Goal: Answer question/provide support

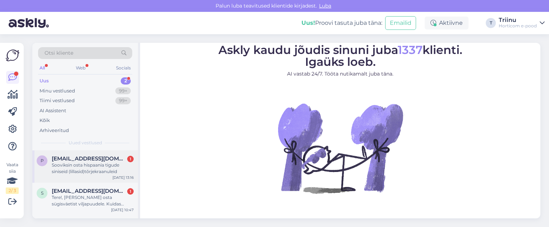
click at [81, 165] on div "Sooviksin osta hispaania tigude siniseid (lillasid)tõrjekraanuleid" at bounding box center [93, 168] width 82 height 13
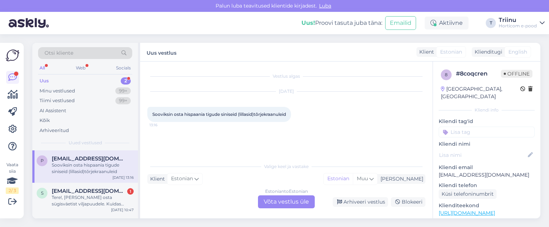
click at [286, 201] on div "Estonian to Estonian Võta vestlus üle" at bounding box center [286, 201] width 57 height 13
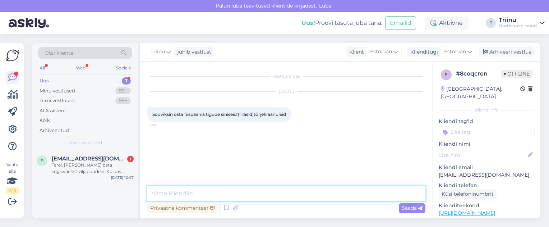
click at [197, 190] on textarea at bounding box center [286, 193] width 278 height 15
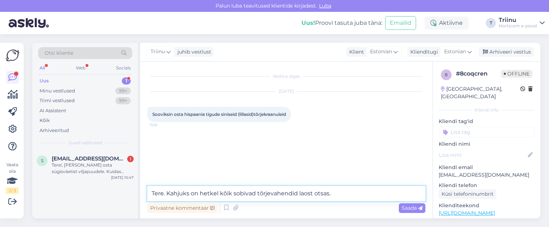
click at [340, 192] on textarea "Tere. Kahjuks on hetkel kõik sobivad tõrjevahendid laost otsas." at bounding box center [286, 193] width 278 height 15
paste textarea "Tigude-nälkjate tõrje Ferramol Limacide® 500g"
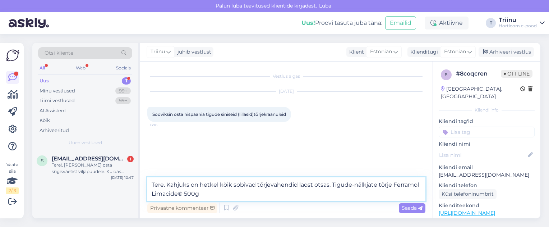
click at [215, 194] on textarea "Tere. Kahjuks on hetkel kõik sobivad tõrjevahendid laost otsas. Tigude-nälkjate…" at bounding box center [286, 189] width 278 height 24
click at [255, 194] on textarea "Tere. Kahjuks on hetkel kõik sobivad tõrjevahendid laost otsas. Tigude-nälkjate…" at bounding box center [286, 189] width 278 height 24
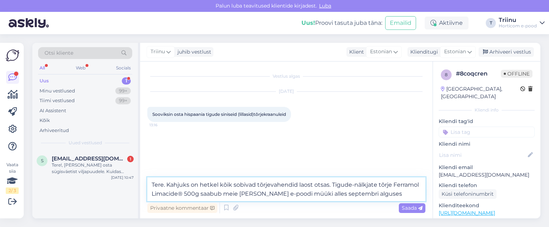
click at [375, 194] on textarea "Tere. Kahjuks on hetkel kõik sobivad tõrjevahendid laost otsas. Tigude-nälkjate…" at bounding box center [286, 189] width 278 height 24
click at [389, 192] on textarea "Tere. Kahjuks on hetkel kõik sobivad tõrjevahendid laost otsas. Tigude-nälkjate…" at bounding box center [286, 189] width 278 height 24
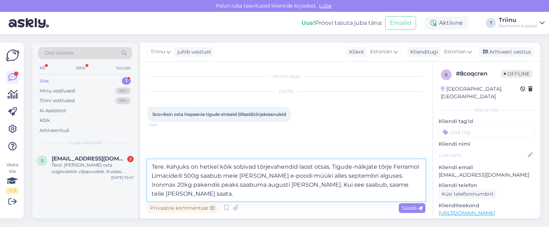
drag, startPoint x: 288, startPoint y: 185, endPoint x: 279, endPoint y: 186, distance: 9.2
click at [279, 186] on textarea "Tere. Kahjuks on hetkel kõik sobivad tõrjevahendid laost otsas. Tigude-nälkjate…" at bounding box center [286, 180] width 278 height 42
drag, startPoint x: 372, startPoint y: 176, endPoint x: 349, endPoint y: 178, distance: 22.8
click at [349, 178] on textarea "Tere. Kahjuks on hetkel kõik sobivad tõrjevahendid laost otsas. Tigude-nälkjate…" at bounding box center [286, 180] width 278 height 42
click at [348, 175] on textarea "Tere. Kahjuks on hetkel kõik sobivad tõrjevahendid laost otsas. Tigude-nälkjate…" at bounding box center [286, 180] width 278 height 42
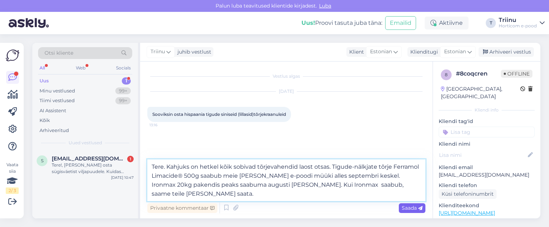
type textarea "Tere. Kahjuks on hetkel kõik sobivad tõrjevahendid laost otsas. Tigude-nälkjate…"
click at [409, 209] on span "Saada" at bounding box center [412, 207] width 21 height 6
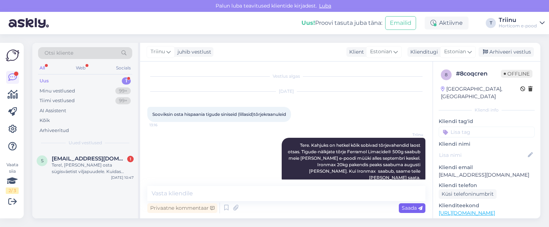
scroll to position [14, 0]
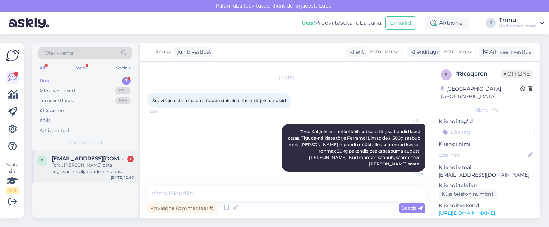
click at [82, 167] on div "Tere!, [PERSON_NAME] osta sügisväetist viljapuudele. Kuidas kasutada väetist, k…" at bounding box center [93, 168] width 82 height 13
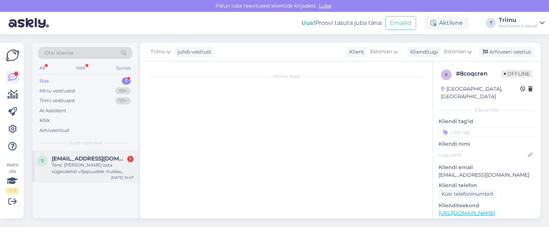
scroll to position [0, 0]
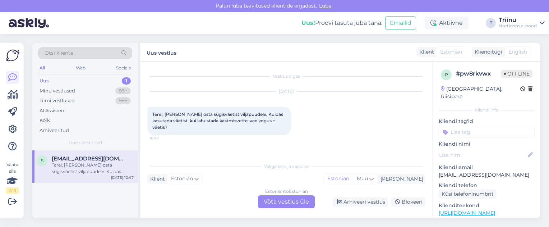
click at [495, 209] on link "[URL][DOMAIN_NAME]" at bounding box center [467, 212] width 56 height 6
click at [279, 202] on div "Estonian to Estonian Võta vestlus üle" at bounding box center [286, 201] width 57 height 13
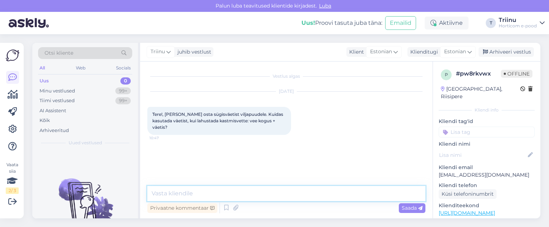
click at [194, 193] on textarea at bounding box center [286, 193] width 278 height 15
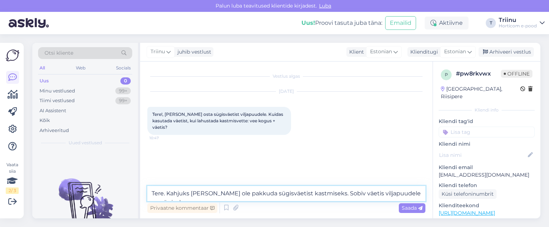
click at [422, 194] on textarea "Tere. Kahjuks [PERSON_NAME] ole pakkuda sügisväetist kastmiseks. Sobiv väetis v…" at bounding box center [286, 193] width 278 height 15
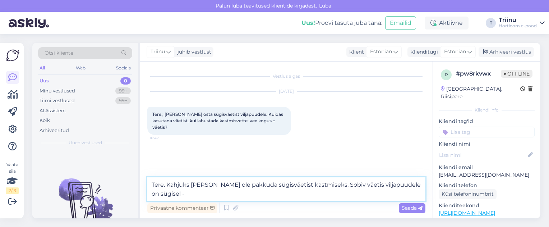
click at [421, 182] on textarea "Tere. Kahjuks [PERSON_NAME] ole pakkuda sügisväetist kastmiseks. Sobiv väetis v…" at bounding box center [286, 189] width 278 height 24
paste textarea "[URL][DOMAIN_NAME]"
type textarea "Tere. Kahjuks [PERSON_NAME] ole pakkuda sügisväetist kastmiseks. Sobiv väetis v…"
click at [419, 184] on textarea "Tere. Kahjuks [PERSON_NAME] ole pakkuda sügisväetist kastmiseks. Sobiv väetis v…" at bounding box center [286, 189] width 278 height 24
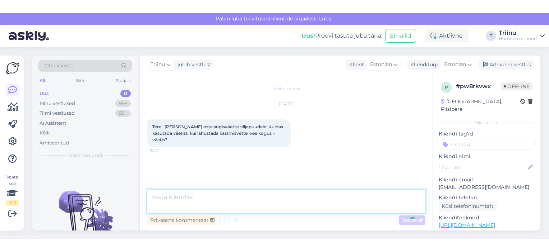
scroll to position [16, 0]
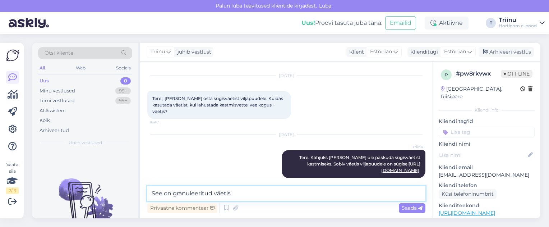
paste textarea "Sügisväetis koduaeda Horticom 5kg"
type textarea "See on granuleeritud väetis Sügisväetis koduaeda Horticom 5kg"
drag, startPoint x: 338, startPoint y: 195, endPoint x: 148, endPoint y: 198, distance: 190.7
click at [148, 198] on textarea "See on granuleeritud väetis Sügisväetis koduaeda Horticom 5kg" at bounding box center [286, 193] width 278 height 15
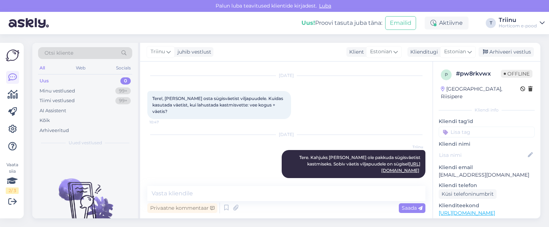
click at [527, 26] on div "Horticom e-pood" at bounding box center [518, 26] width 38 height 6
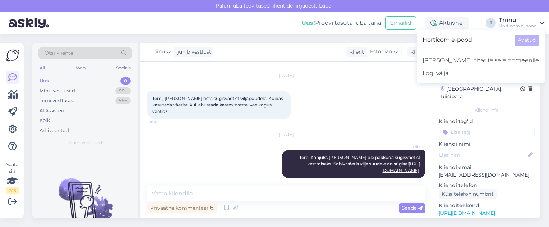
click at [356, 89] on div "[DATE] Tere!, [PERSON_NAME] osta sügisväetist viljapuudele. Kuidas kasutada väe…" at bounding box center [286, 97] width 278 height 59
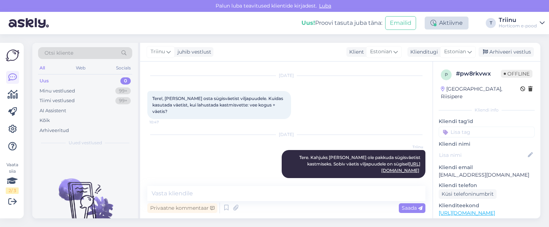
click at [452, 23] on div "Aktiivne" at bounding box center [447, 23] width 44 height 13
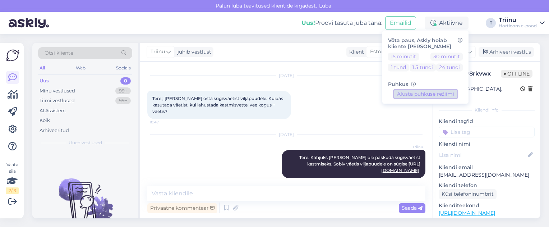
click at [408, 93] on button "Alusta puhkuse režiimi" at bounding box center [425, 94] width 63 height 8
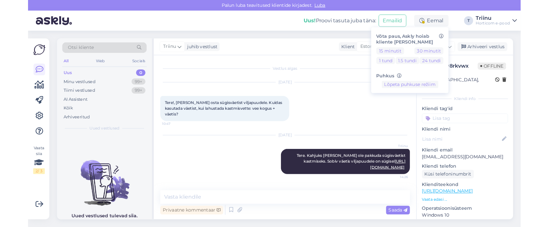
scroll to position [0, 0]
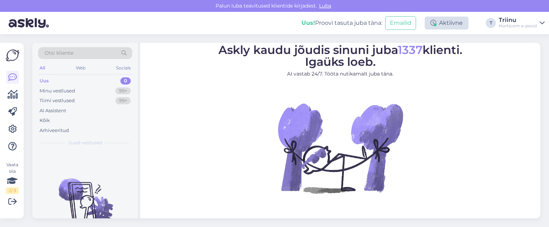
click at [455, 21] on div "Aktiivne" at bounding box center [447, 23] width 44 height 13
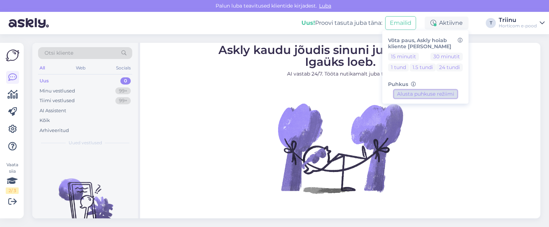
click at [434, 93] on button "Alusta puhkuse režiimi" at bounding box center [425, 94] width 63 height 8
